Goal: Task Accomplishment & Management: Use online tool/utility

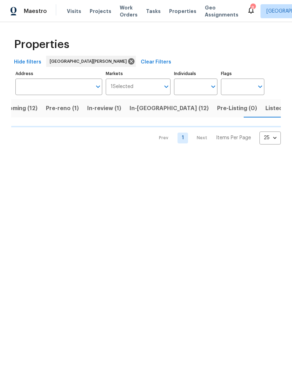
scroll to position [0, 18]
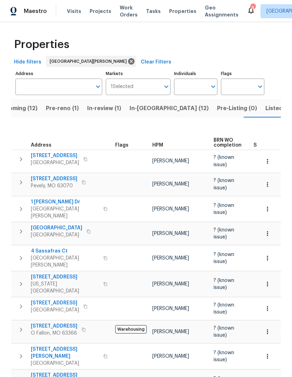
click at [266, 108] on span "Listed (32)" at bounding box center [281, 108] width 30 height 10
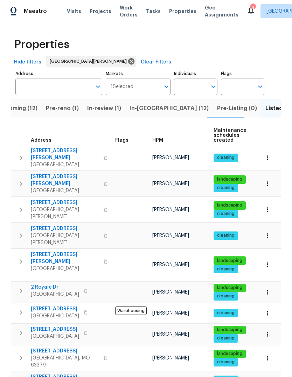
click at [70, 109] on span "Pre-reno (1)" at bounding box center [62, 108] width 33 height 10
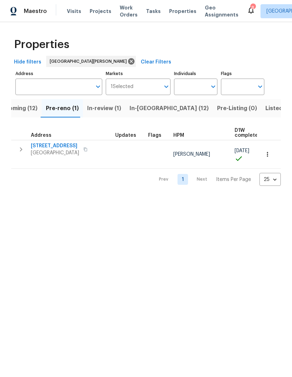
click at [149, 109] on span "In-reno (12)" at bounding box center [169, 108] width 79 height 10
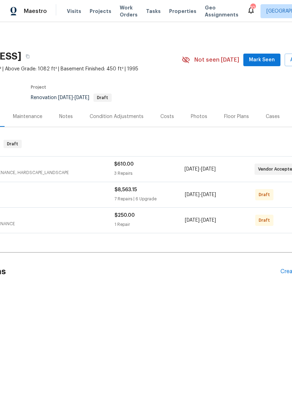
scroll to position [0, 72]
click at [274, 61] on span "Mark Seen" at bounding box center [263, 60] width 26 height 9
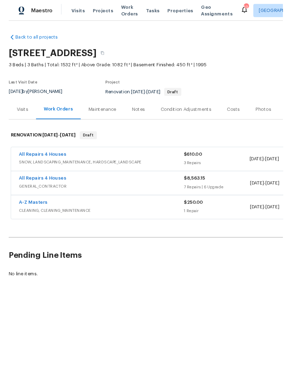
scroll to position [0, 0]
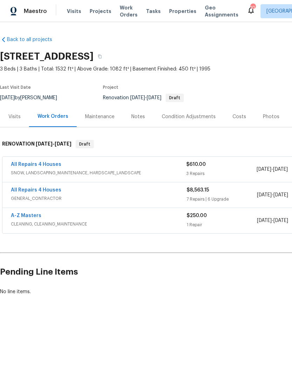
click at [72, 13] on span "Visits" at bounding box center [74, 11] width 14 height 7
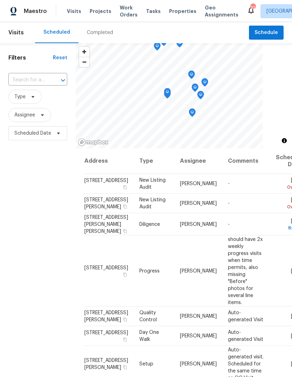
click at [104, 34] on div "Completed" at bounding box center [100, 32] width 26 height 7
